Goal: Task Accomplishment & Management: Complete application form

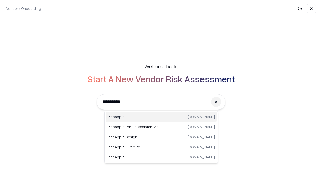
click at [161, 117] on div "Pineapple [DOMAIN_NAME]" at bounding box center [161, 117] width 111 height 10
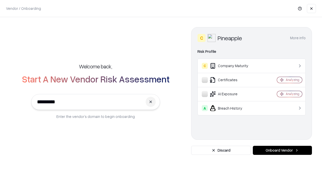
type input "*********"
click at [282, 150] on button "Onboard Vendor" at bounding box center [282, 150] width 59 height 9
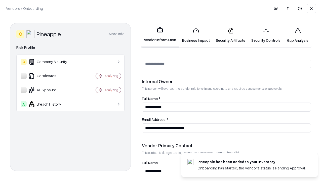
scroll to position [261, 0]
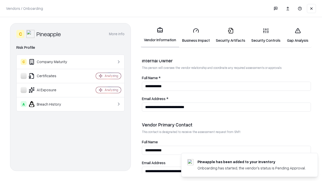
click at [196, 35] on link "Business Impact" at bounding box center [196, 35] width 34 height 23
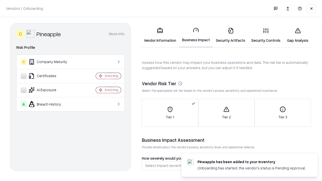
click at [298, 35] on link "Gap Analysis" at bounding box center [297, 35] width 28 height 23
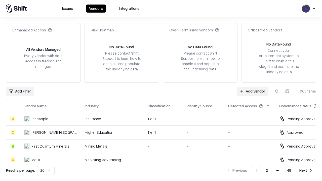
click at [252, 91] on link "Add Vendor" at bounding box center [252, 91] width 31 height 9
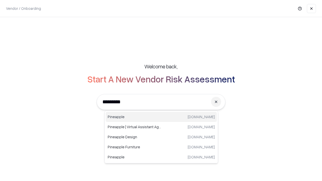
click at [161, 117] on div "Pineapple [DOMAIN_NAME]" at bounding box center [161, 117] width 111 height 10
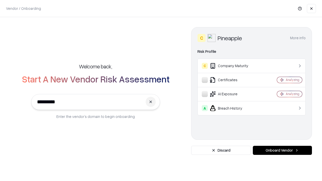
type input "*********"
click at [282, 150] on button "Onboard Vendor" at bounding box center [282, 150] width 59 height 9
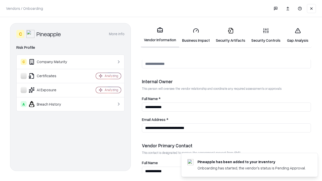
scroll to position [261, 0]
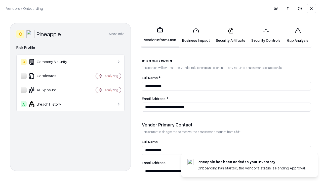
click at [298, 35] on link "Gap Analysis" at bounding box center [297, 35] width 28 height 23
